Goal: Task Accomplishment & Management: Complete application form

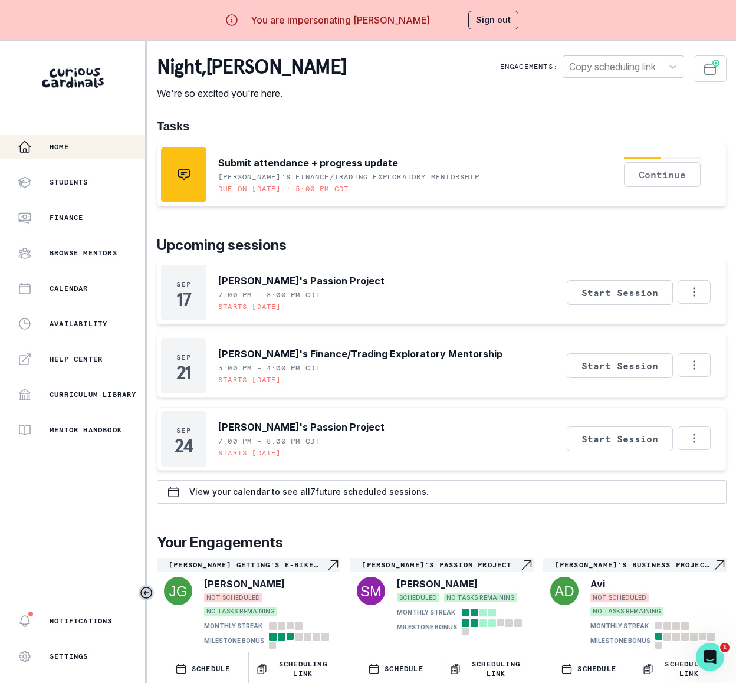
click at [649, 171] on button "Continue" at bounding box center [662, 174] width 77 height 25
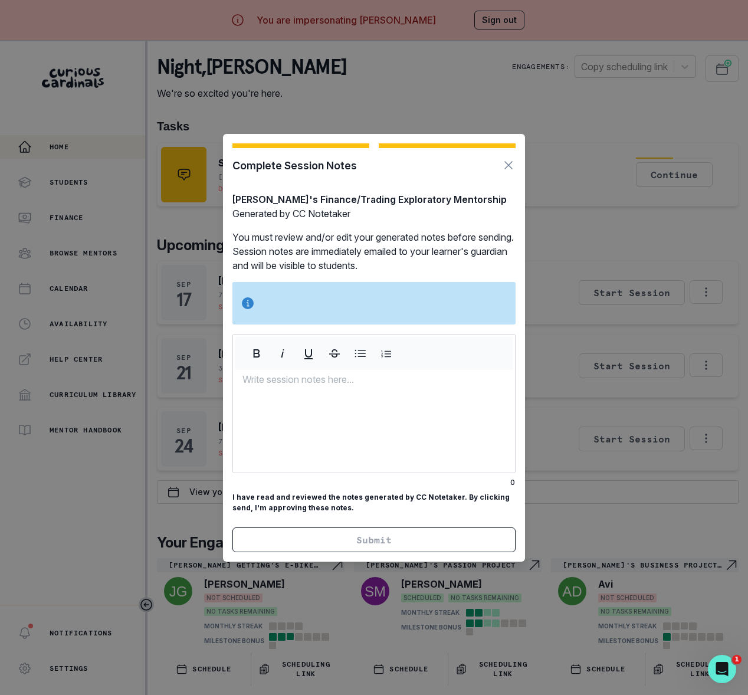
click at [282, 372] on p at bounding box center [373, 379] width 263 height 14
drag, startPoint x: 336, startPoint y: 472, endPoint x: 350, endPoint y: 403, distance: 69.7
click at [350, 403] on div "xyzzy" at bounding box center [374, 422] width 282 height 100
click at [447, 97] on div "Complete Session Notes [PERSON_NAME]'s Finance/Trading Exploratory Mentorship G…" at bounding box center [374, 347] width 748 height 695
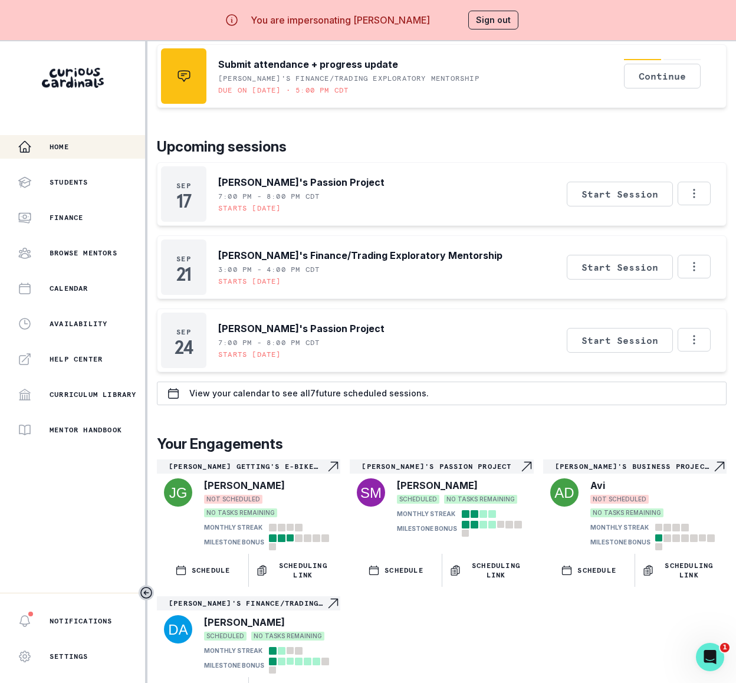
scroll to position [53, 0]
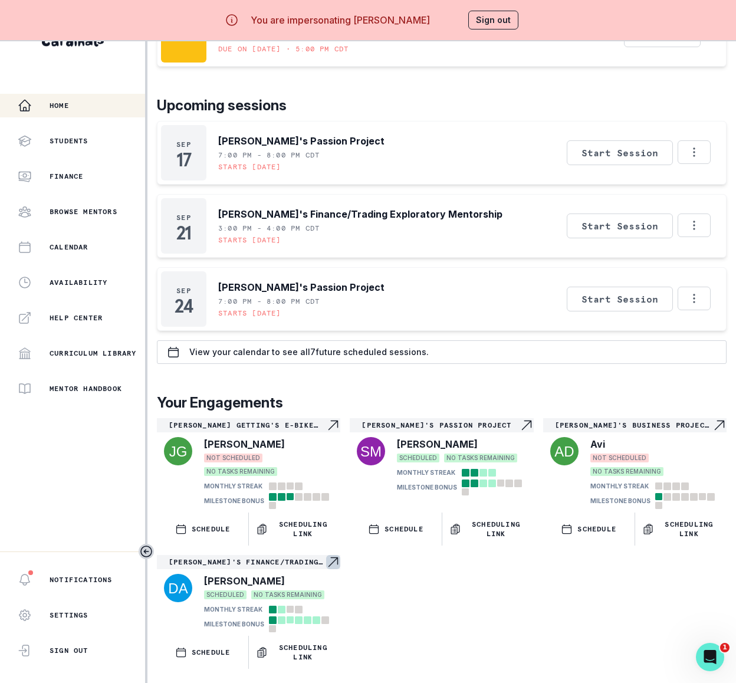
click at [284, 557] on p "[PERSON_NAME]'s Finance/Trading Exploratory Mentorship" at bounding box center [247, 561] width 157 height 9
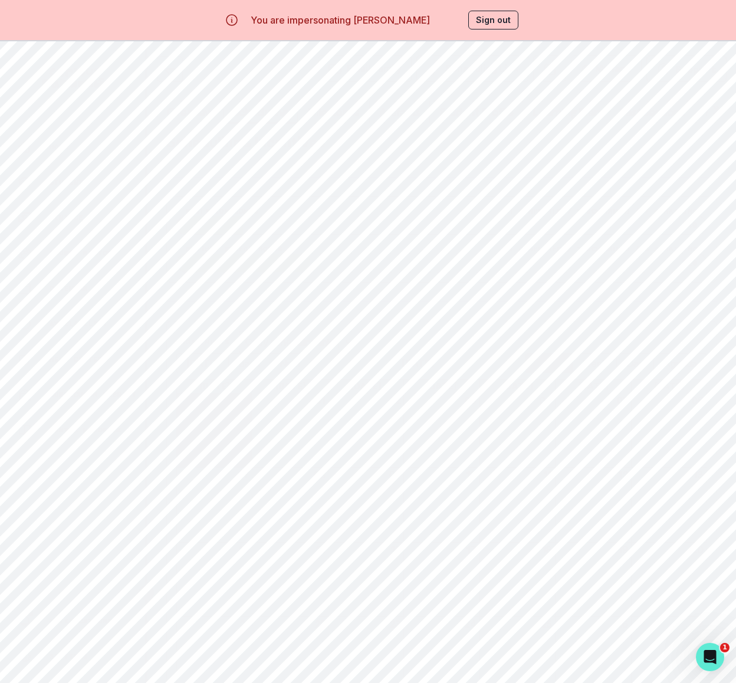
click at [262, 111] on button "Scheduling" at bounding box center [260, 112] width 75 height 22
click at [321, 111] on button "Milestones" at bounding box center [333, 112] width 73 height 22
click at [406, 114] on button "Artifacts" at bounding box center [399, 112] width 61 height 22
click at [465, 116] on button "Student Profile" at bounding box center [476, 112] width 94 height 22
click at [548, 116] on button "Learning Plan" at bounding box center [566, 112] width 88 height 22
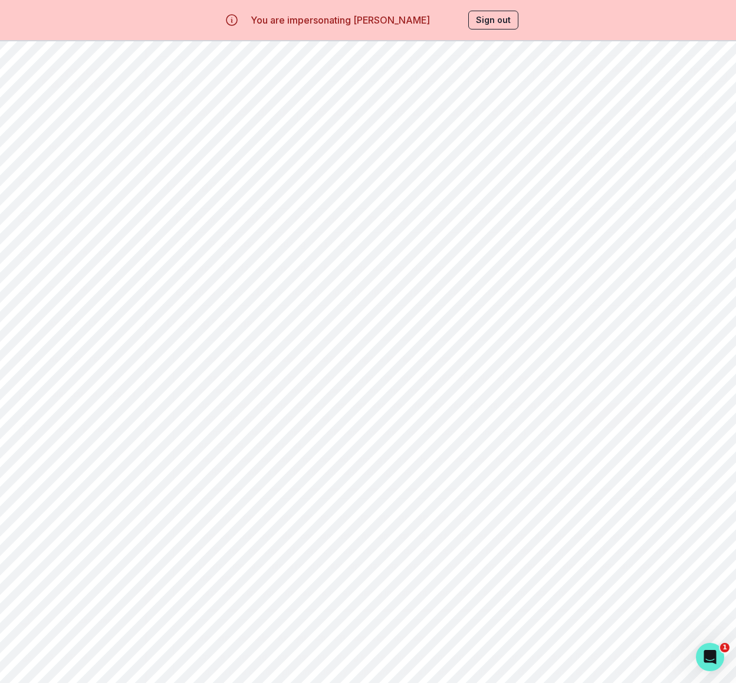
click at [639, 111] on button "Past Sessions" at bounding box center [652, 112] width 85 height 22
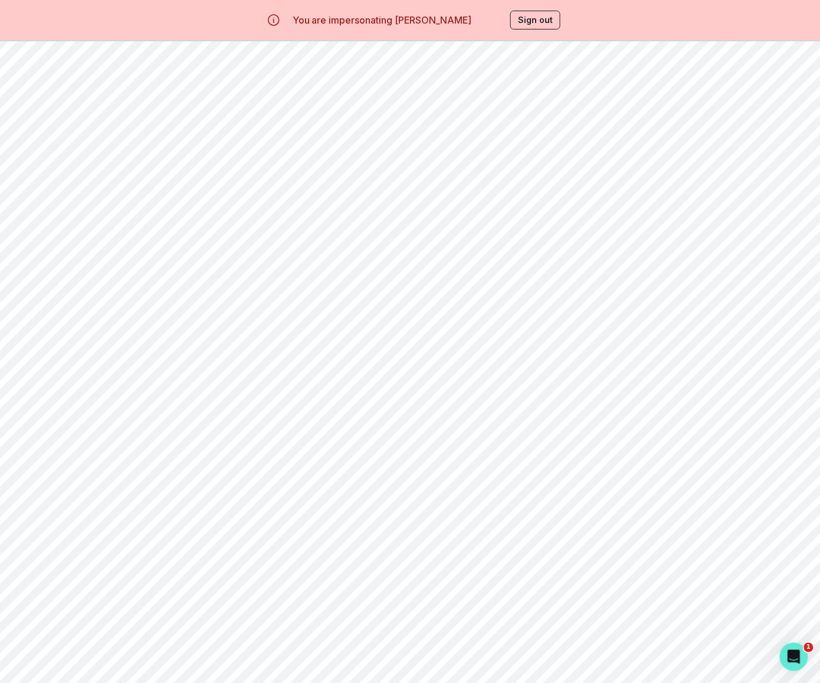
drag, startPoint x: 771, startPoint y: 109, endPoint x: 764, endPoint y: 121, distance: 14.3
click at [747, 109] on div at bounding box center [780, 110] width 59 height 19
click at [747, 107] on icon at bounding box center [800, 110] width 19 height 19
click at [74, 145] on div "Home" at bounding box center [81, 147] width 127 height 14
click at [736, 170] on button "Continue" at bounding box center [746, 174] width 77 height 25
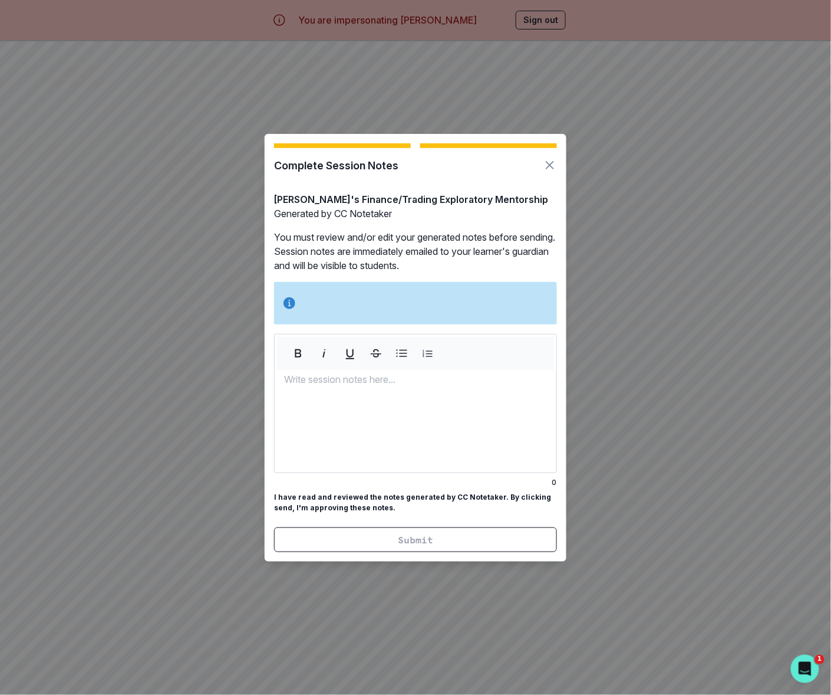
click at [346, 513] on p "I have read and reviewed the notes generated by CC Notetaker. By clicking send,…" at bounding box center [415, 502] width 283 height 21
drag, startPoint x: 351, startPoint y: 501, endPoint x: 326, endPoint y: 502, distance: 25.4
click at [351, 501] on p "I have read and reviewed the notes generated by CC Notetaker. By clicking send,…" at bounding box center [415, 502] width 283 height 21
click at [284, 507] on p "I have read and reviewed the notes generated by CC Notetaker. By clicking send,…" at bounding box center [415, 502] width 283 height 21
click at [302, 372] on p at bounding box center [415, 379] width 263 height 14
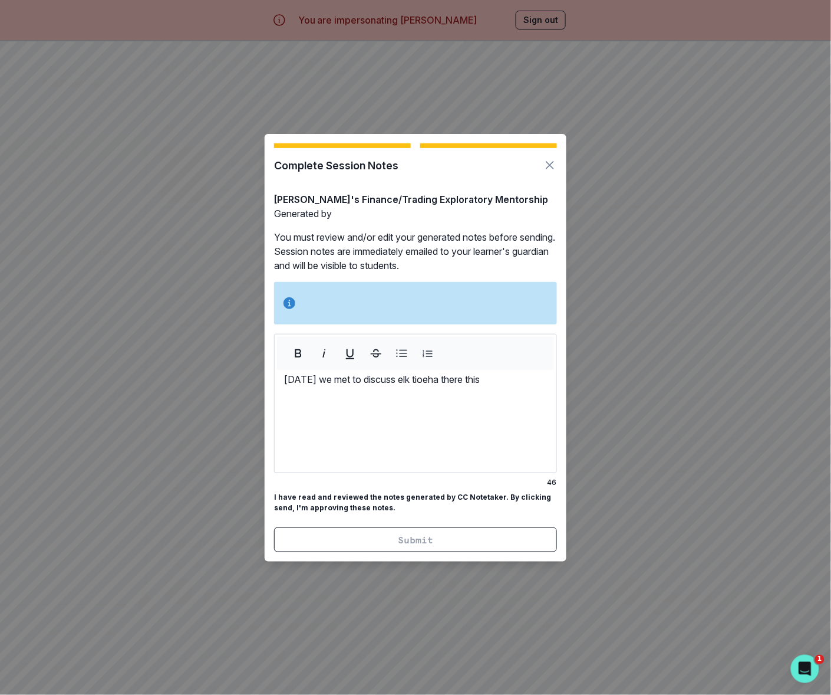
drag, startPoint x: 515, startPoint y: 370, endPoint x: 252, endPoint y: 379, distance: 262.5
click at [252, 379] on div "Complete Session Notes [PERSON_NAME]'s Finance/Trading Exploratory Mentorship G…" at bounding box center [415, 347] width 831 height 695
click at [287, 297] on icon at bounding box center [290, 303] width 12 height 12
click at [289, 296] on icon at bounding box center [290, 303] width 12 height 14
drag, startPoint x: 489, startPoint y: 369, endPoint x: 260, endPoint y: 364, distance: 229.4
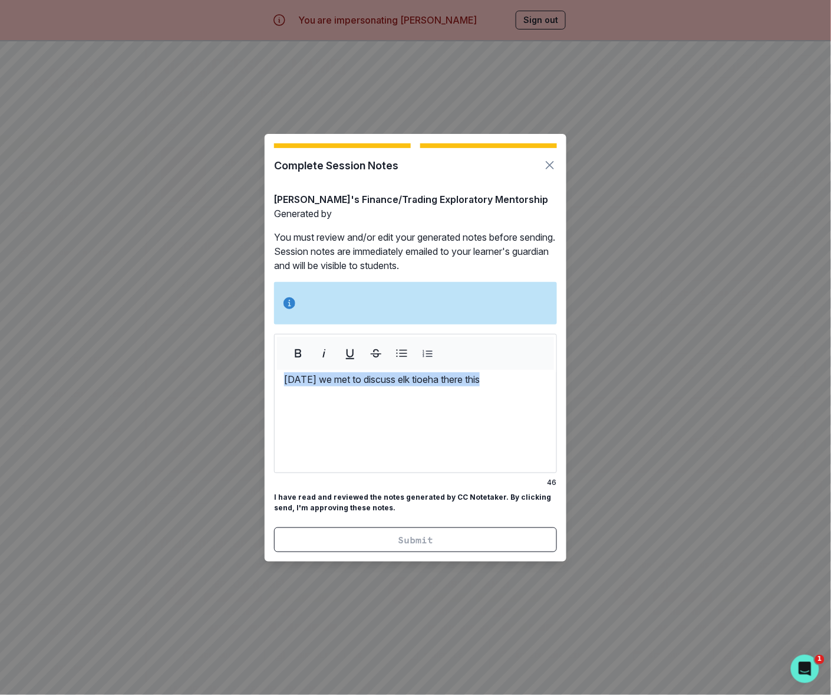
click at [261, 367] on div "Complete Session Notes [PERSON_NAME]'s Finance/Trading Exploratory Mentorship G…" at bounding box center [415, 347] width 831 height 695
click at [619, 420] on div "Complete Session Notes [PERSON_NAME]'s Finance/Trading Exploratory Mentorship G…" at bounding box center [415, 347] width 831 height 695
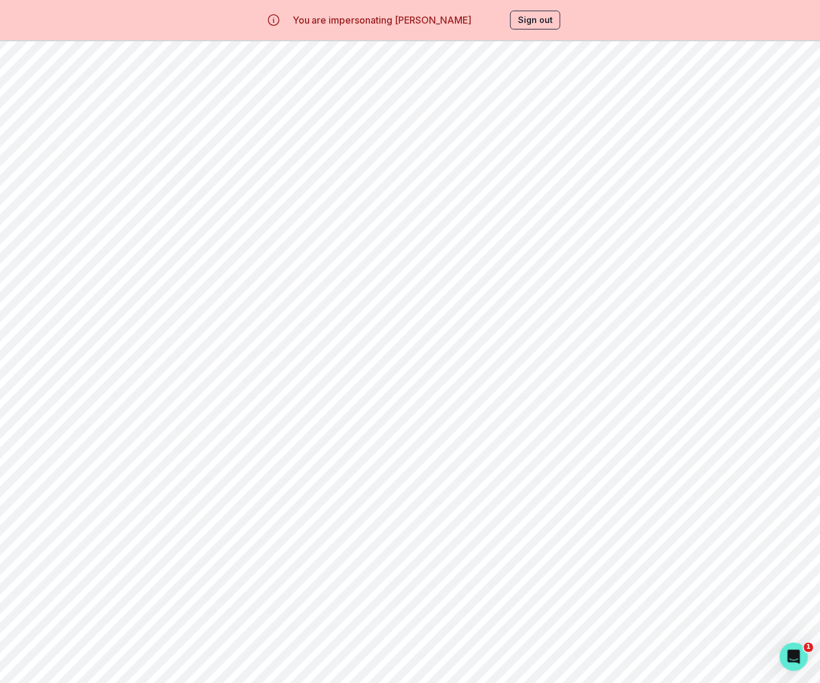
click at [536, 20] on button "Sign out" at bounding box center [535, 20] width 50 height 19
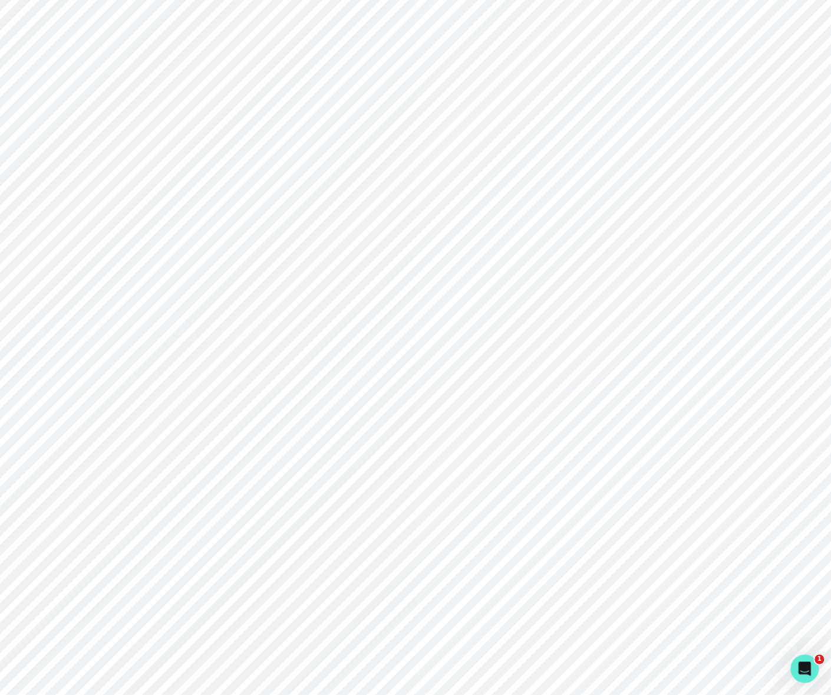
click at [580, 246] on div "Sign in with Google" at bounding box center [623, 251] width 211 height 14
